Goal: Task Accomplishment & Management: Manage account settings

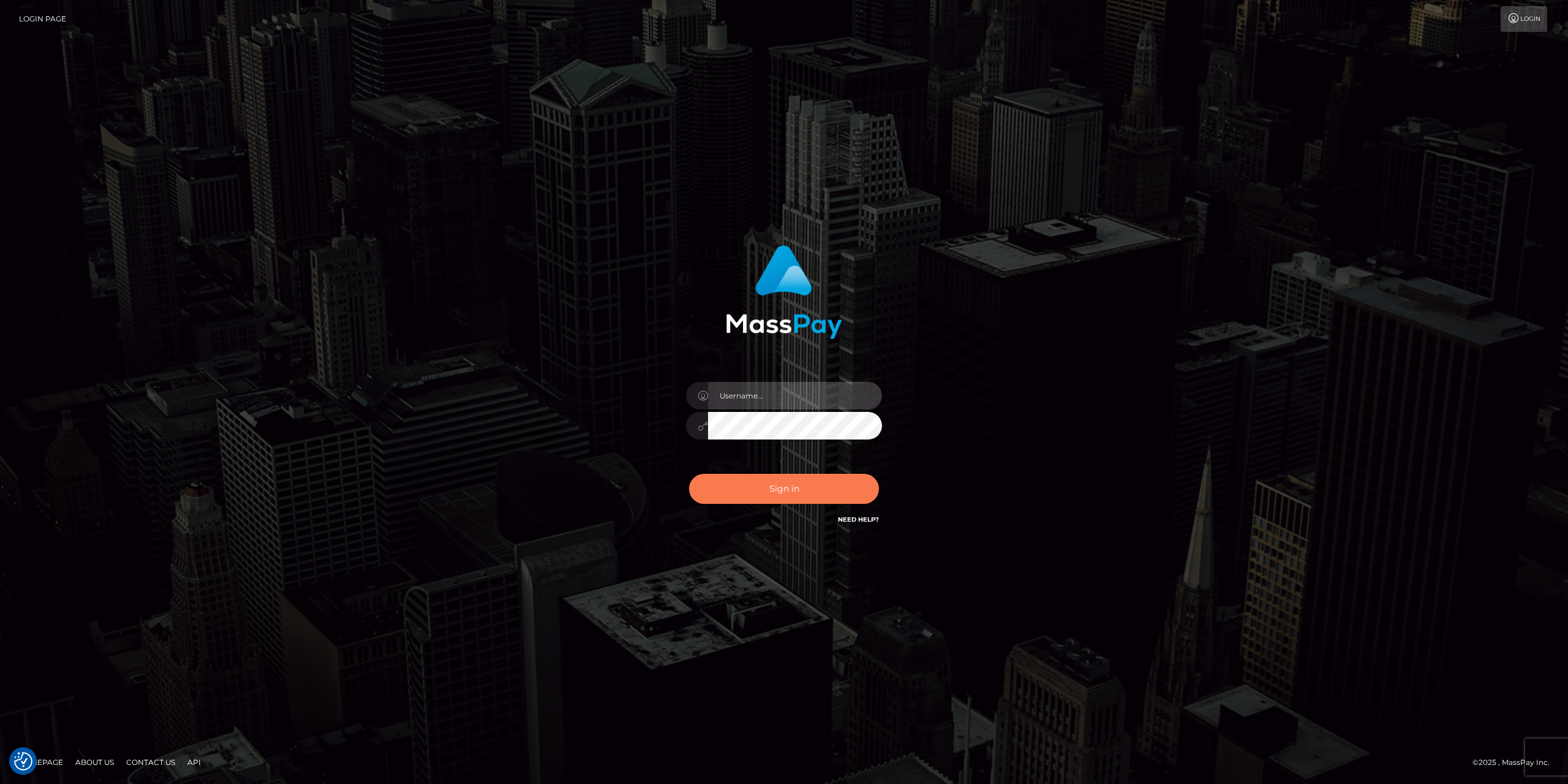
type input "gabriela.monteiro"
click at [805, 490] on button "Sign in" at bounding box center [784, 489] width 190 height 30
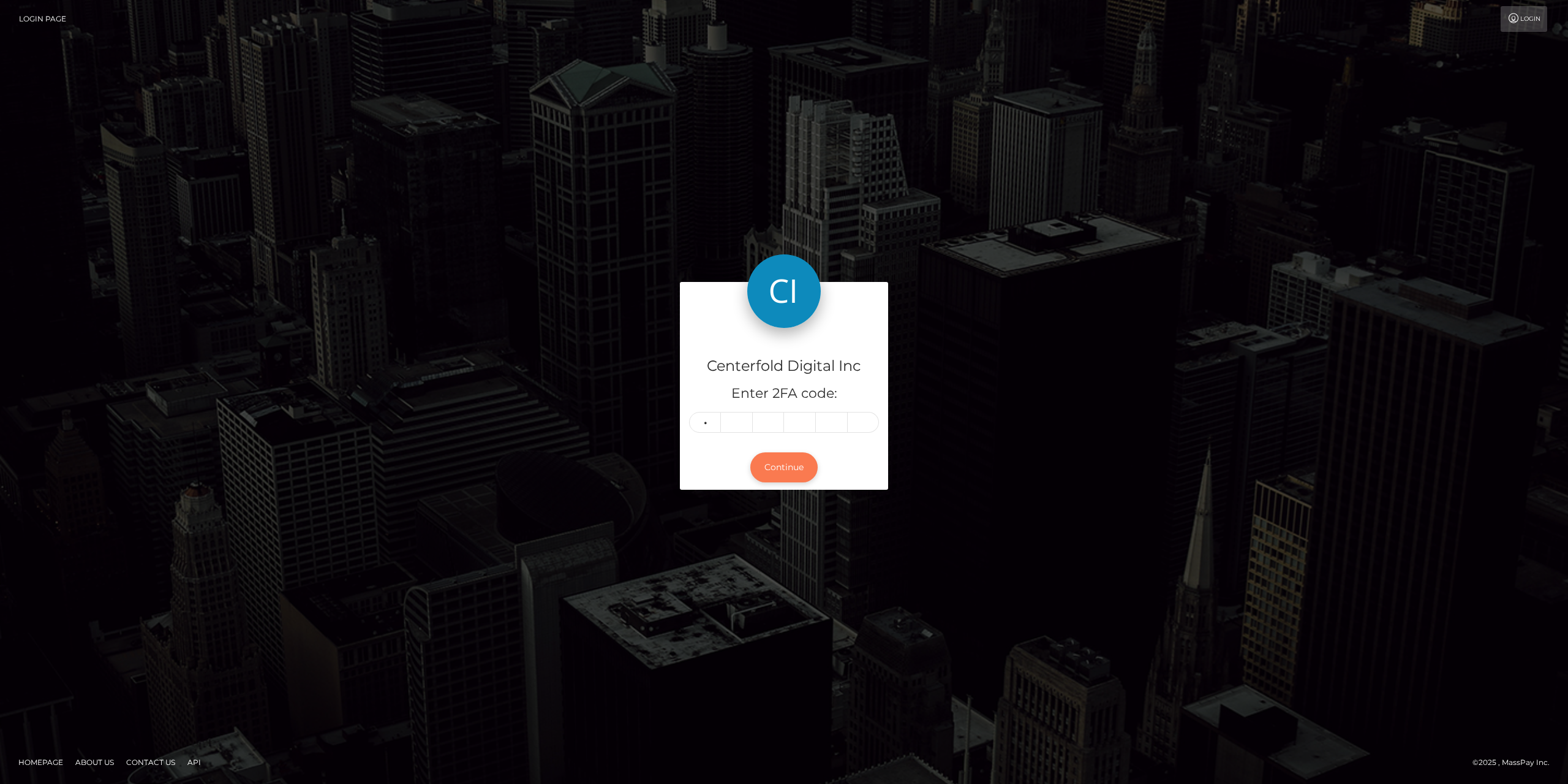
type input "1"
type input "4"
type input "1"
type input "2"
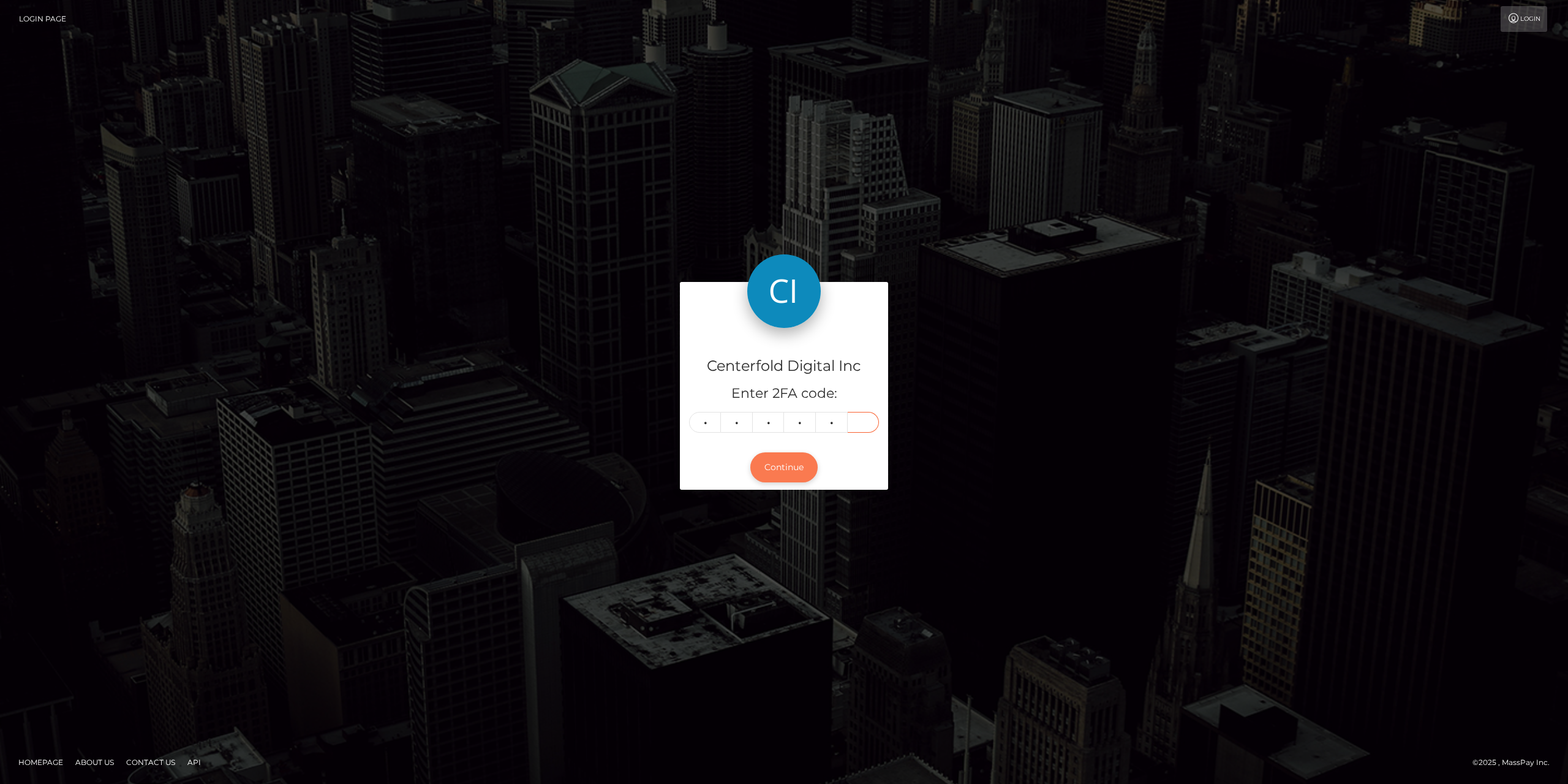
type input "6"
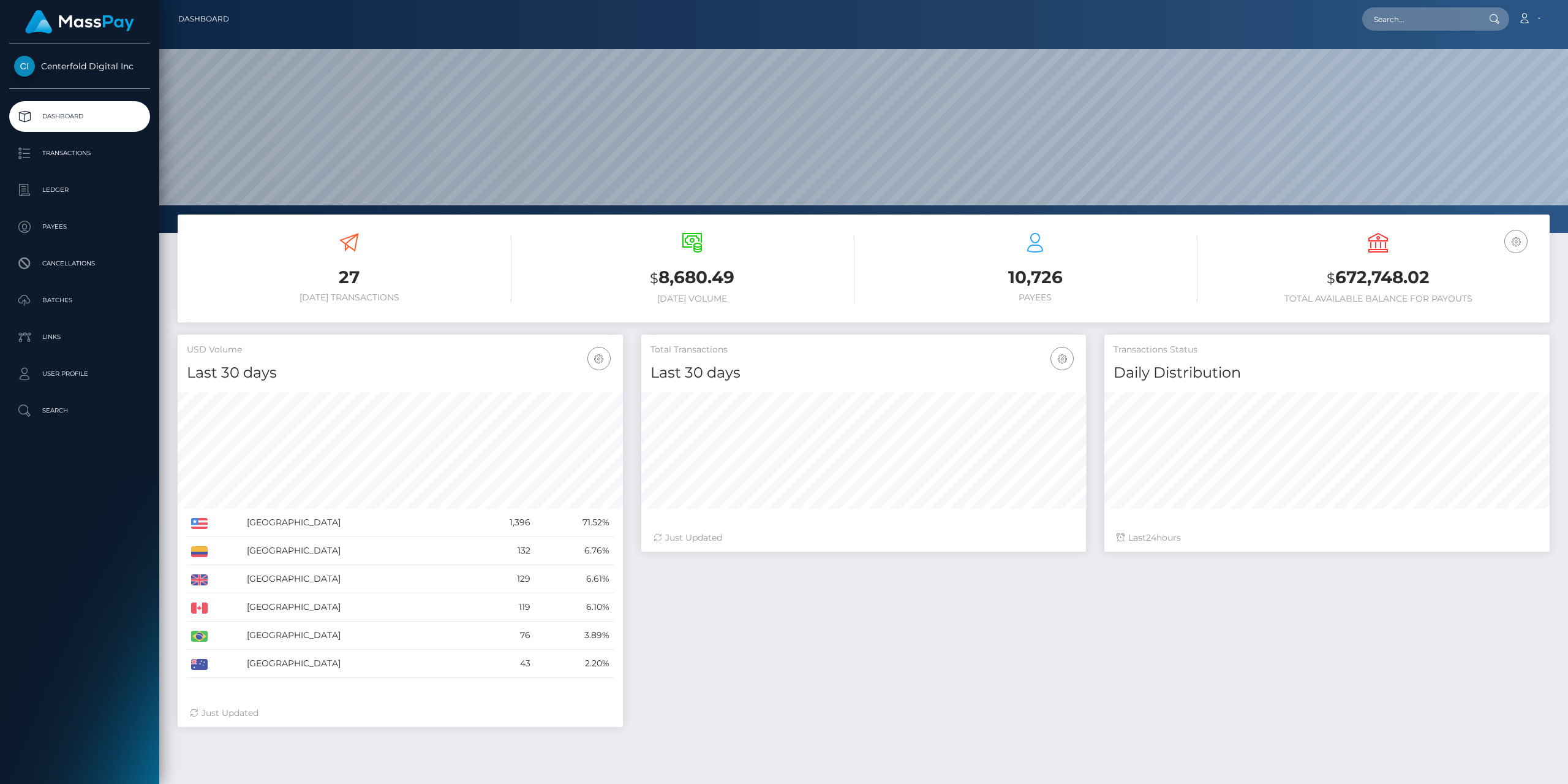
scroll to position [217, 445]
